Goal: Task Accomplishment & Management: Use online tool/utility

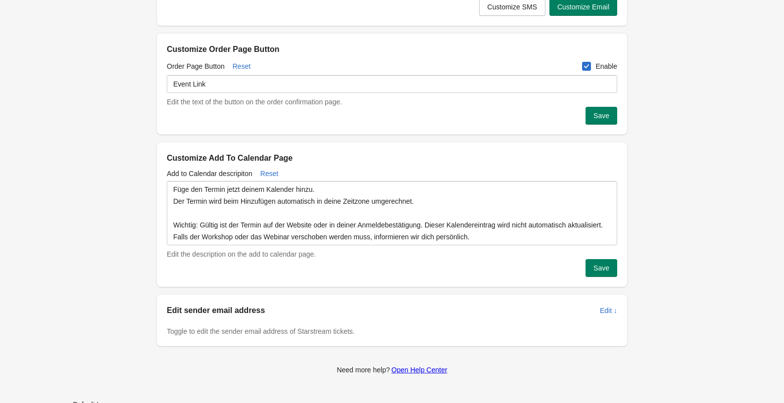
scroll to position [255, 0]
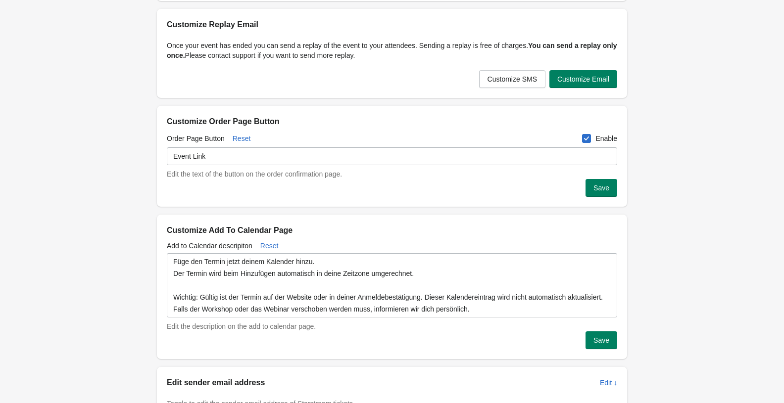
click at [220, 167] on div "Event Link" at bounding box center [392, 158] width 450 height 24
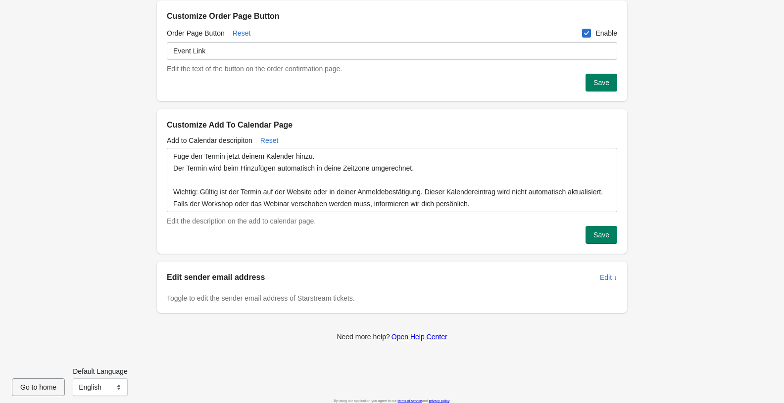
scroll to position [367, 0]
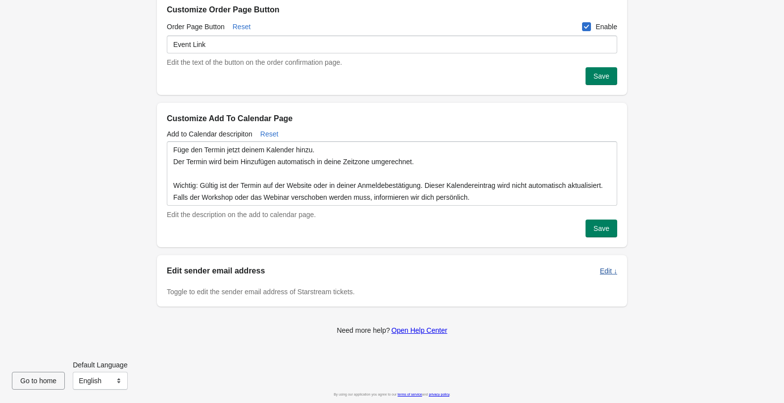
click at [611, 272] on span "Edit ↓" at bounding box center [608, 271] width 17 height 8
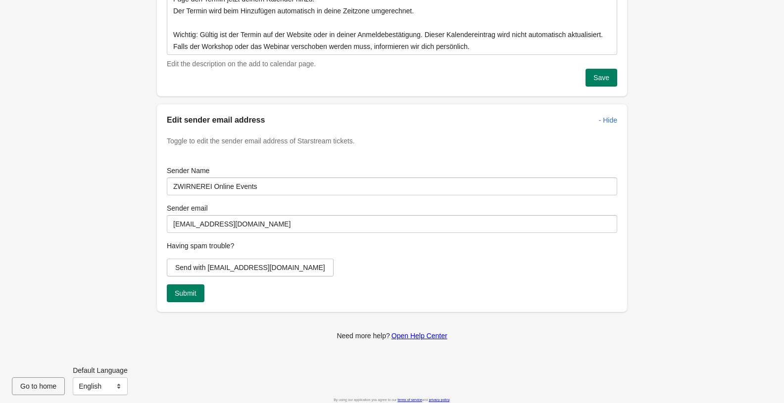
scroll to position [523, 0]
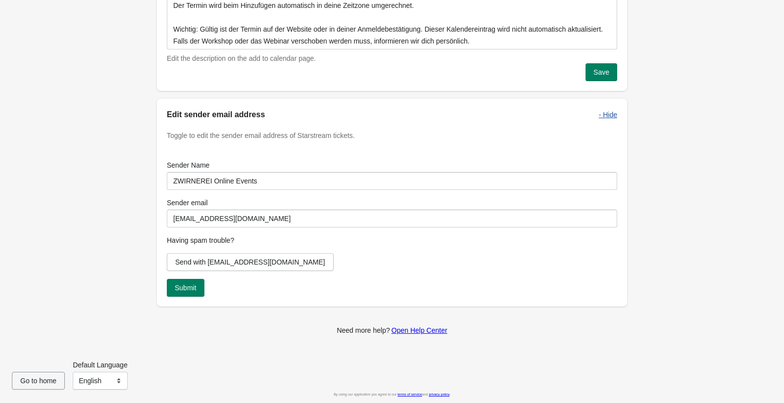
click at [615, 115] on span "- Hide" at bounding box center [608, 115] width 18 height 8
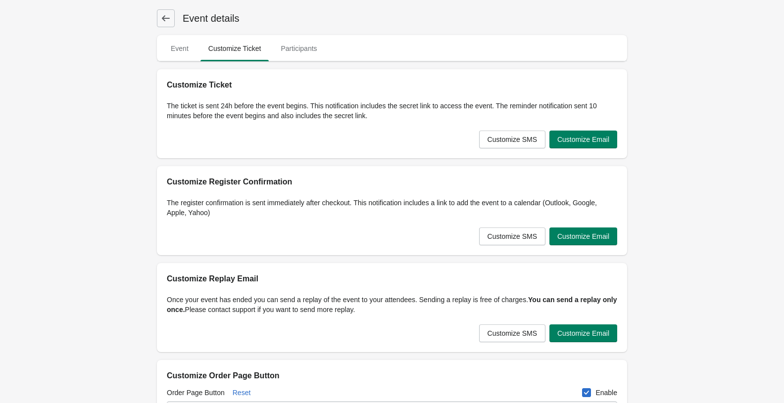
scroll to position [0, 0]
click at [181, 47] on span "Event" at bounding box center [180, 49] width 34 height 18
select select "US"
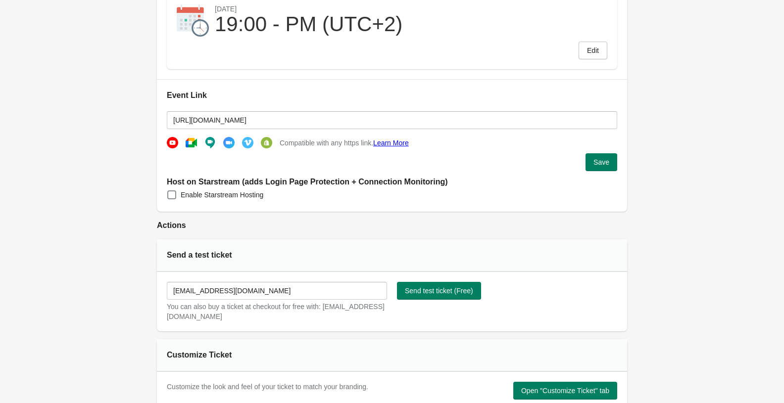
scroll to position [198, 0]
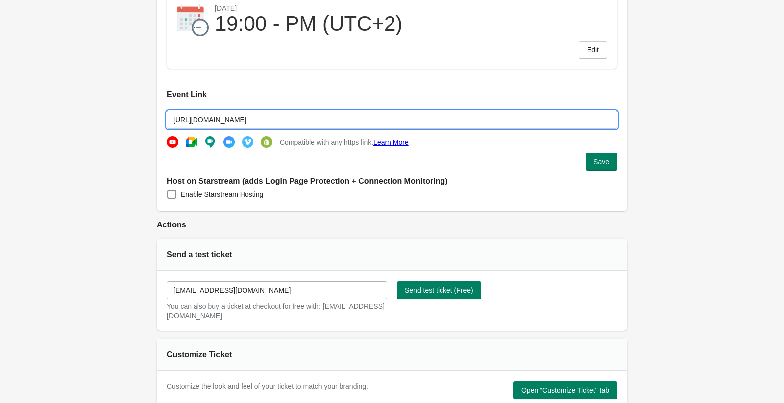
drag, startPoint x: 591, startPoint y: 119, endPoint x: 140, endPoint y: 112, distance: 450.6
paste input "ChatGPT als Selbständige*r nutzen"
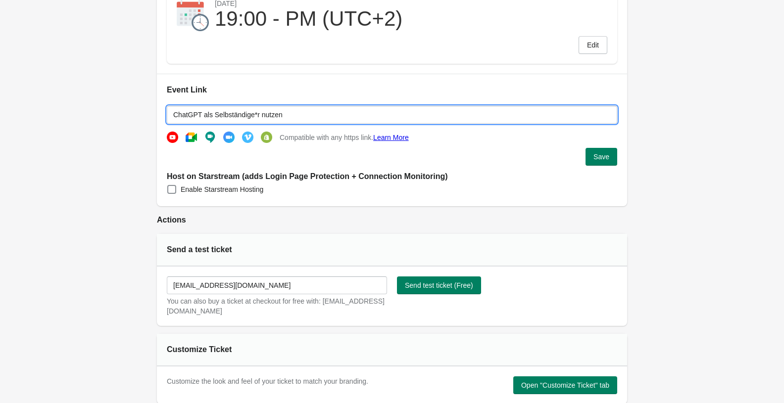
scroll to position [181, 0]
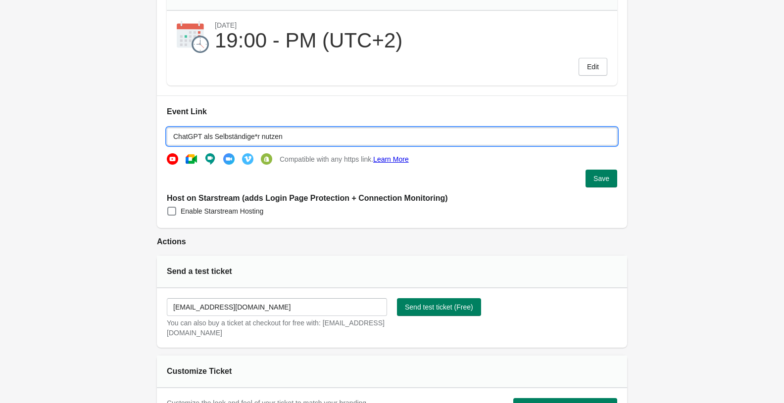
drag, startPoint x: 254, startPoint y: 128, endPoint x: 147, endPoint y: 120, distance: 107.7
paste input "[URL][DOMAIN_NAME]"
drag, startPoint x: 225, startPoint y: 131, endPoint x: 112, endPoint y: 113, distance: 114.3
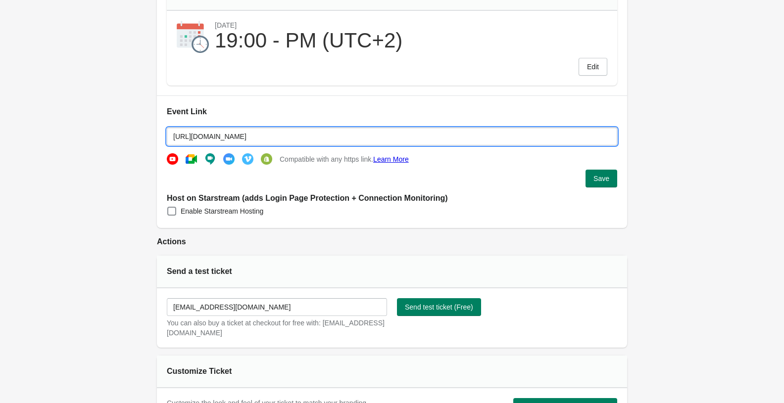
type input "[URL][DOMAIN_NAME]"
click at [608, 178] on span "Save" at bounding box center [602, 179] width 16 height 8
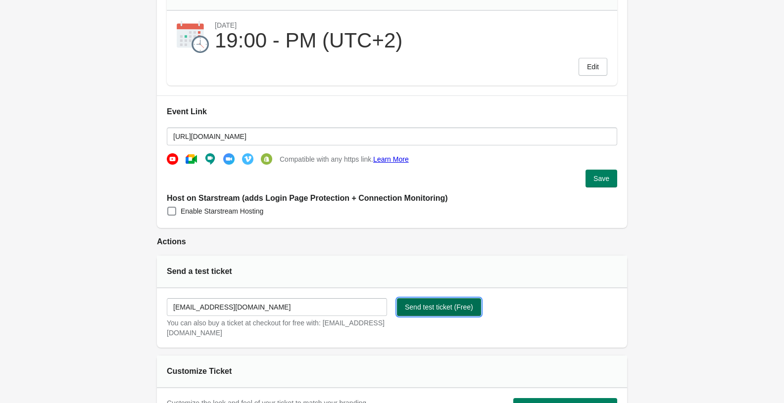
click at [453, 307] on span "Send test ticket (Free)" at bounding box center [439, 307] width 68 height 8
click at [596, 179] on span "Save" at bounding box center [602, 179] width 16 height 8
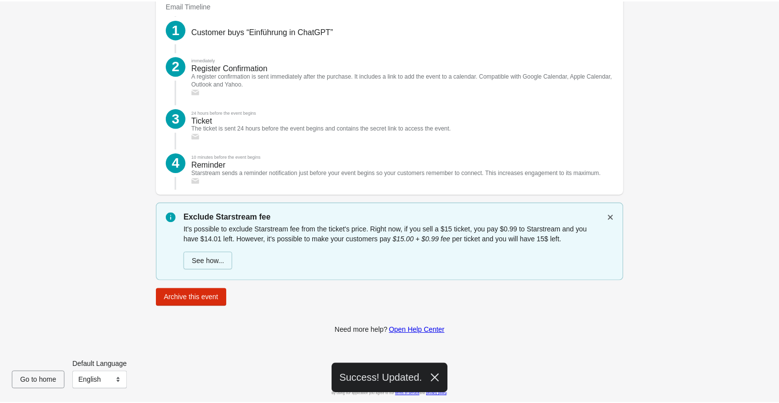
scroll to position [1251, 0]
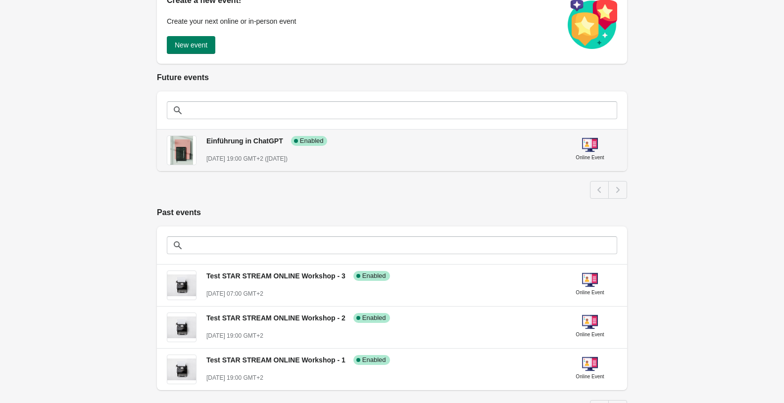
scroll to position [124, 0]
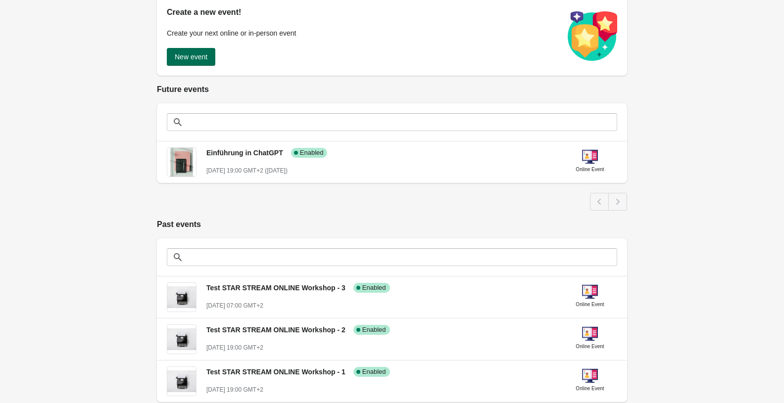
click at [193, 51] on button "New event" at bounding box center [191, 57] width 49 height 18
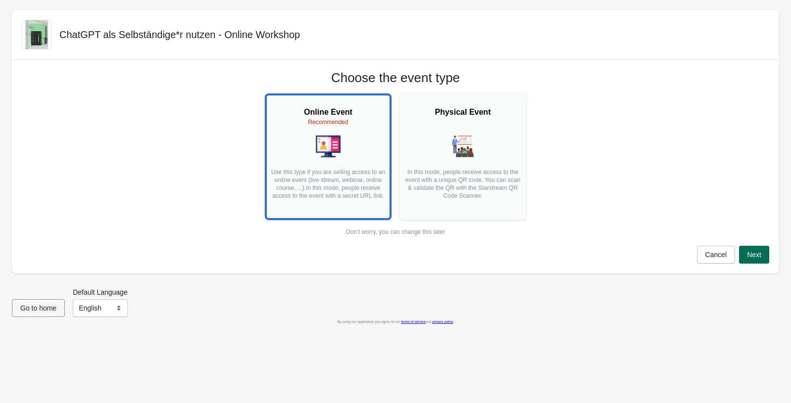
click at [746, 255] on button "Next" at bounding box center [754, 255] width 30 height 18
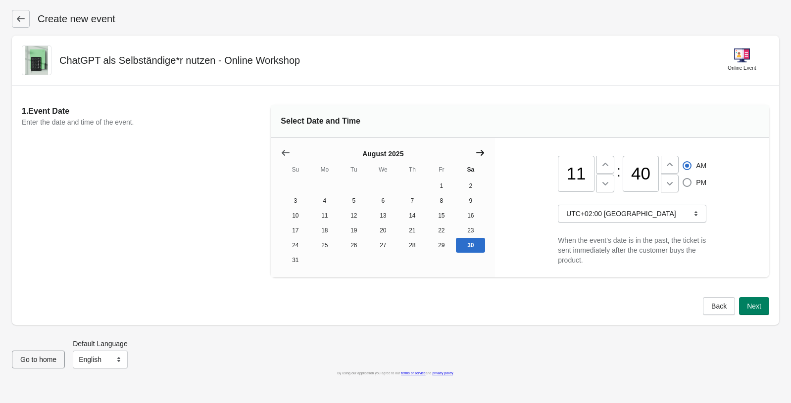
click at [483, 153] on icon "Show next month, September 2025" at bounding box center [480, 153] width 8 height 6
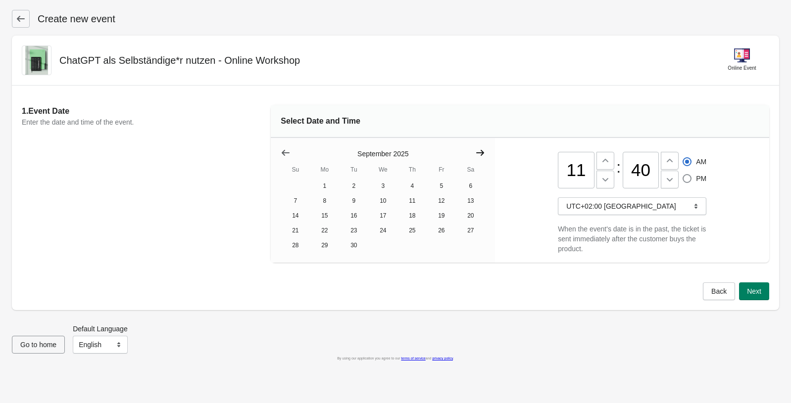
click at [483, 153] on icon "Show next month, October 2025" at bounding box center [480, 153] width 8 height 6
click at [386, 219] on button "15" at bounding box center [382, 215] width 29 height 15
click at [386, 216] on button "15" at bounding box center [382, 215] width 29 height 15
click at [386, 217] on button "15" at bounding box center [382, 215] width 29 height 15
drag, startPoint x: 588, startPoint y: 169, endPoint x: 551, endPoint y: 166, distance: 36.8
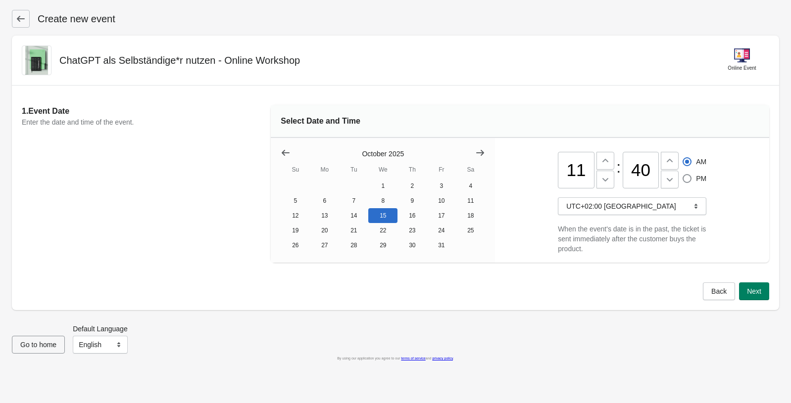
click at [554, 168] on div "11 : 40 AM PM UTC+02:00 [GEOGRAPHIC_DATA] When the event's date is in the past,…" at bounding box center [632, 200] width 274 height 125
type input "07"
click at [675, 178] on button at bounding box center [670, 180] width 18 height 18
drag, startPoint x: 651, startPoint y: 171, endPoint x: 627, endPoint y: 166, distance: 24.7
click at [626, 167] on input "39" at bounding box center [641, 170] width 37 height 37
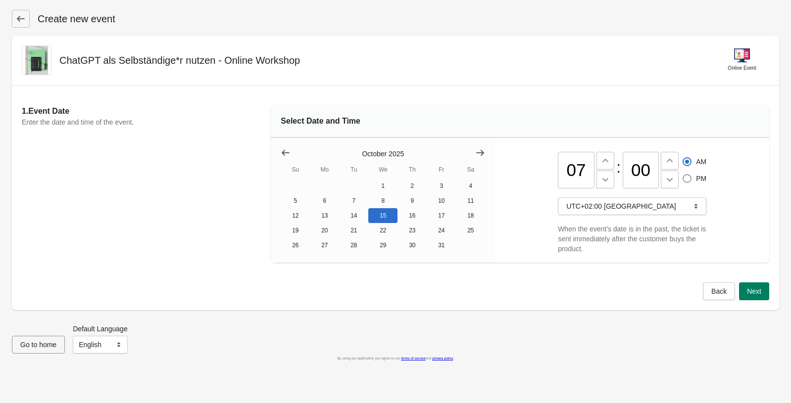
type input "00"
click at [689, 176] on span at bounding box center [687, 178] width 9 height 9
click at [683, 175] on input "PM" at bounding box center [683, 174] width 0 height 0
radio input "true"
radio input "false"
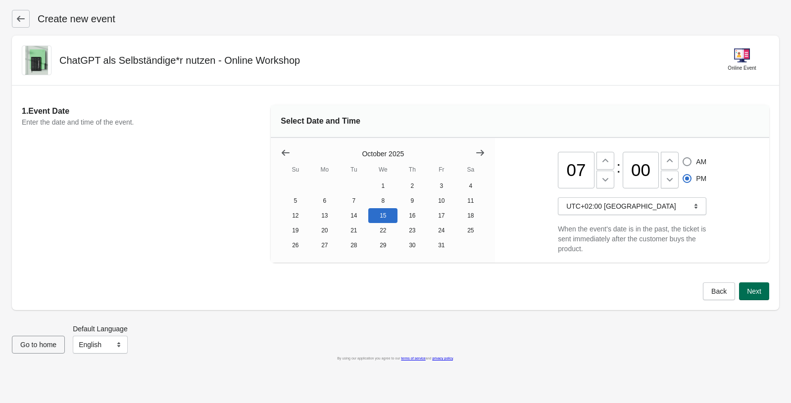
click at [764, 298] on button "Next" at bounding box center [754, 292] width 30 height 18
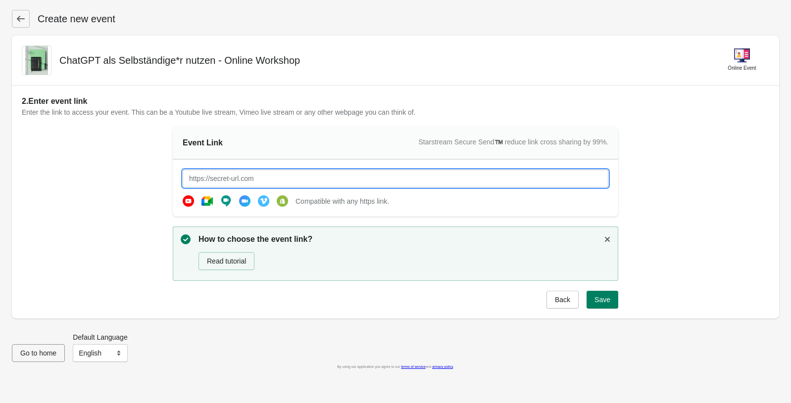
click at [252, 182] on input "text" at bounding box center [396, 179] width 426 height 18
paste input "[URL][DOMAIN_NAME]"
type input "[URL][DOMAIN_NAME]"
click at [646, 244] on div "2. Enter event link Enter the link to access your event. This can be a Youtube …" at bounding box center [396, 202] width 748 height 213
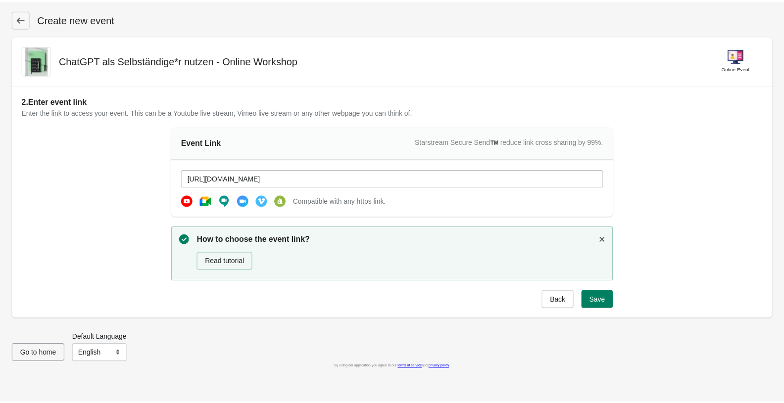
scroll to position [0, 0]
click at [605, 301] on span "Save" at bounding box center [603, 300] width 16 height 8
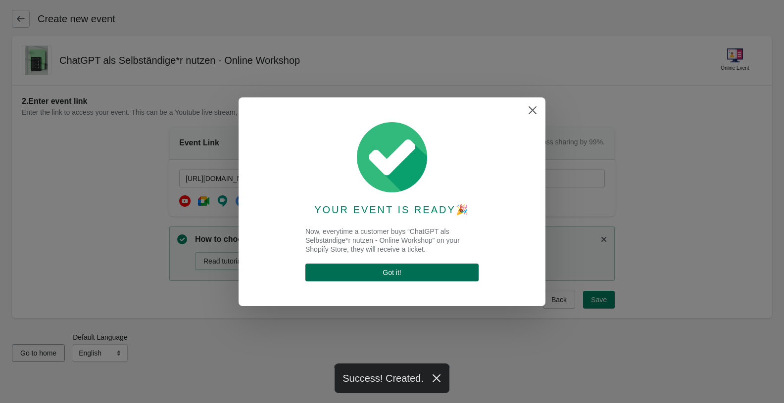
click at [445, 275] on span "Got it !" at bounding box center [391, 273] width 157 height 8
select select "US"
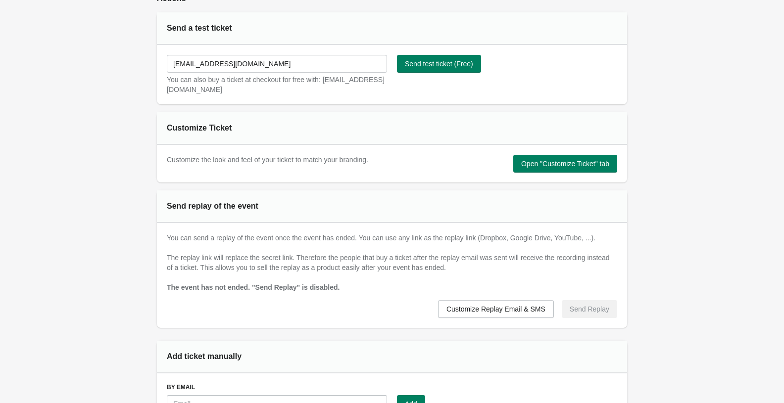
scroll to position [416, 0]
